Goal: Check status: Check status

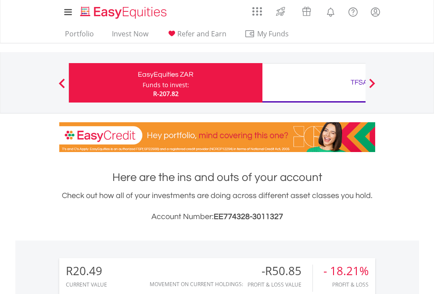
click at [143, 83] on div "Funds to invest:" at bounding box center [166, 85] width 46 height 9
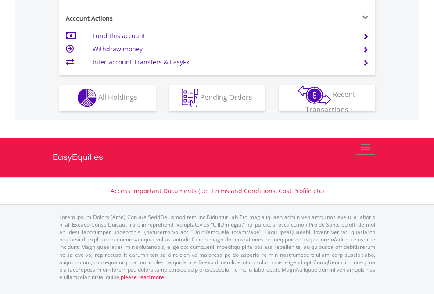
scroll to position [820, 0]
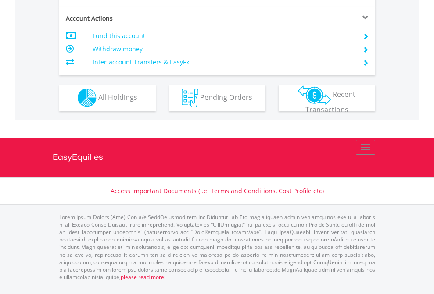
scroll to position [820, 0]
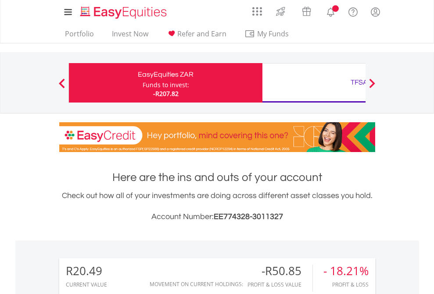
scroll to position [84, 138]
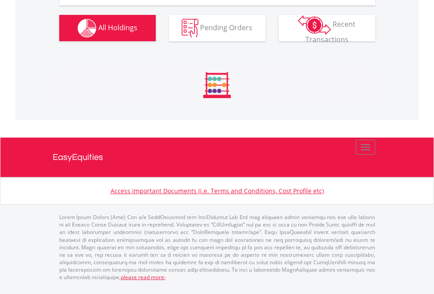
scroll to position [993, 0]
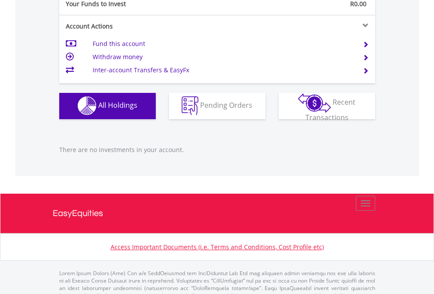
scroll to position [868, 0]
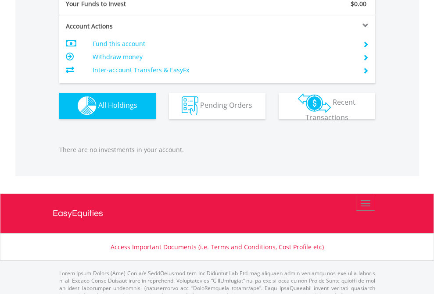
scroll to position [868, 0]
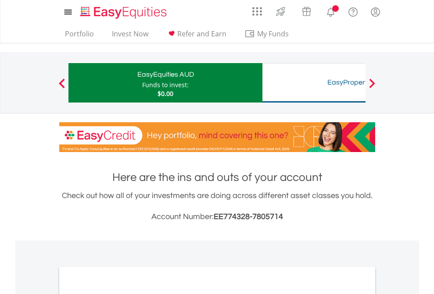
scroll to position [527, 0]
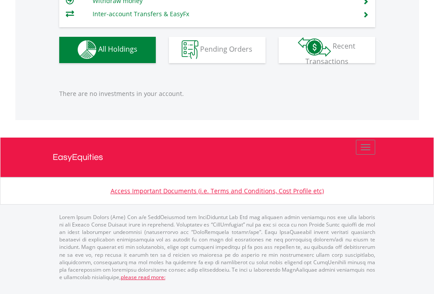
scroll to position [84, 138]
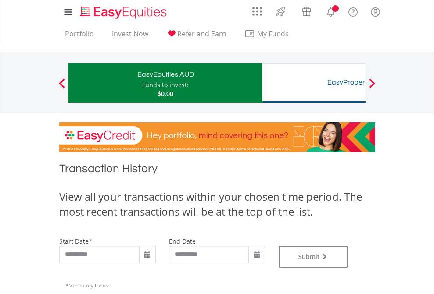
type input "**********"
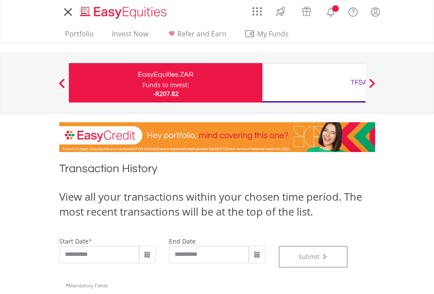
scroll to position [356, 0]
click at [314, 83] on div "TFSA" at bounding box center [358, 82] width 183 height 12
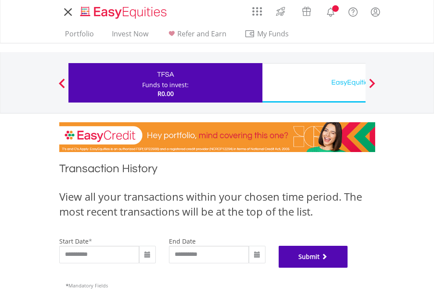
click at [348, 268] on button "Submit" at bounding box center [312, 257] width 69 height 22
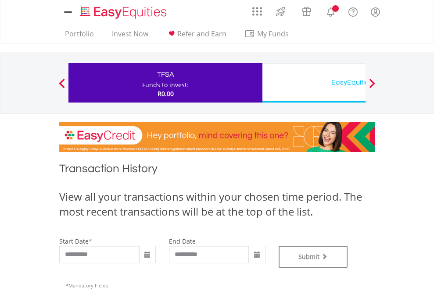
click at [314, 83] on div "EasyEquities USD" at bounding box center [358, 82] width 183 height 12
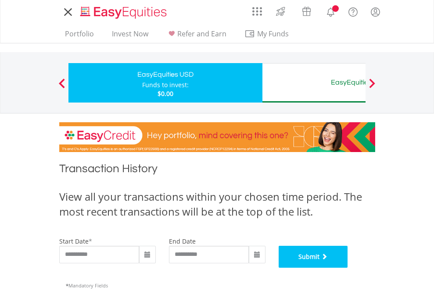
click at [348, 268] on button "Submit" at bounding box center [312, 257] width 69 height 22
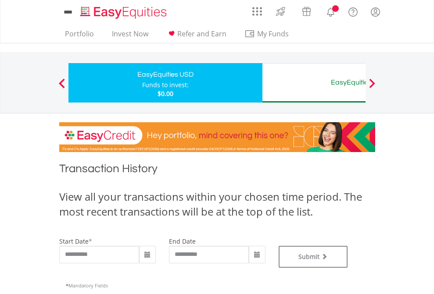
click at [314, 83] on div "EasyEquities AUD" at bounding box center [358, 82] width 183 height 12
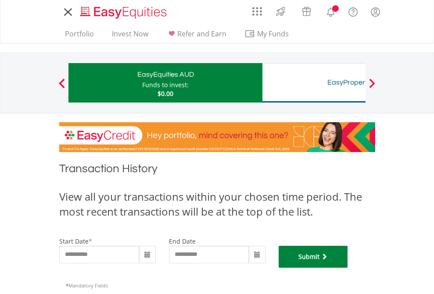
click at [348, 268] on button "Submit" at bounding box center [312, 257] width 69 height 22
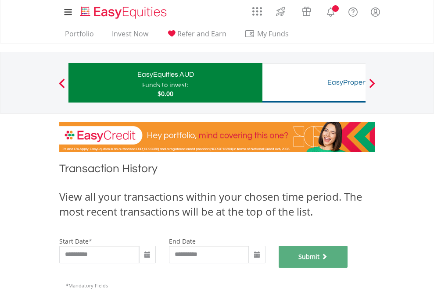
scroll to position [356, 0]
